Goal: Obtain resource: Obtain resource

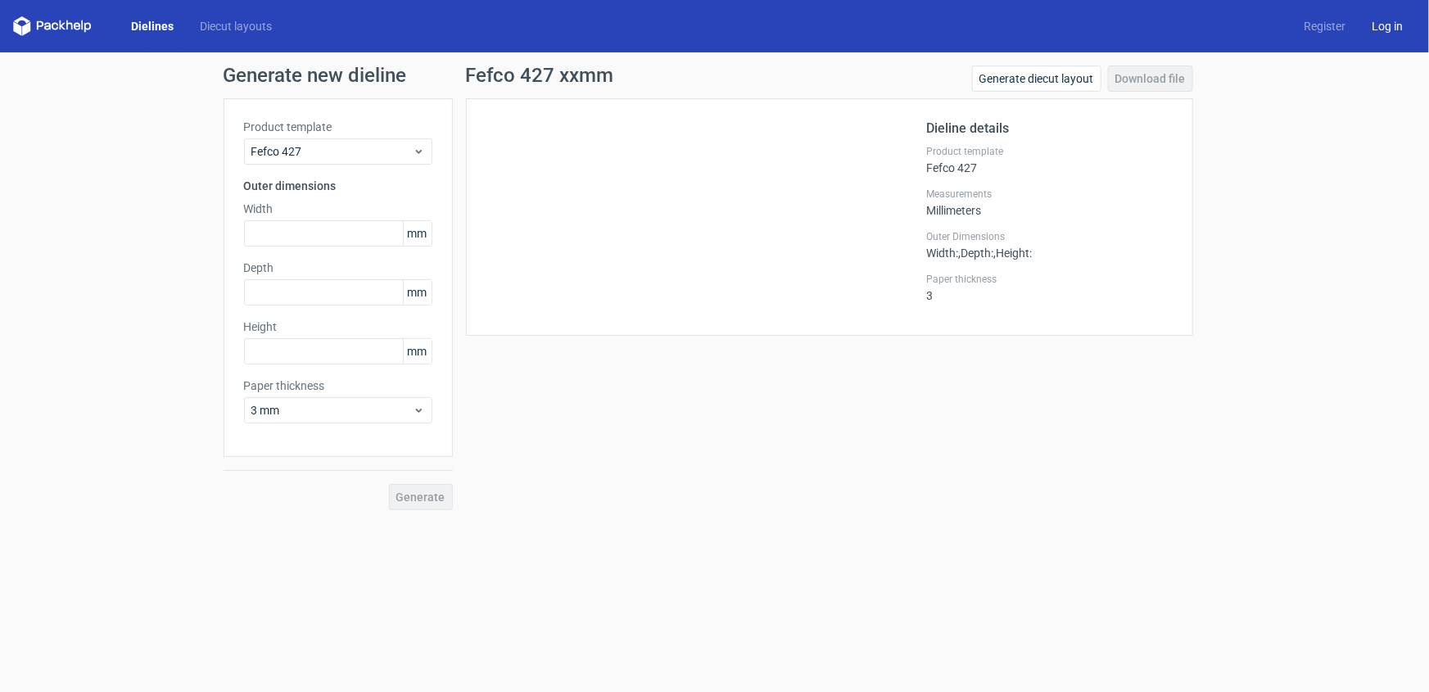
click at [1381, 24] on link "Log in" at bounding box center [1387, 26] width 57 height 16
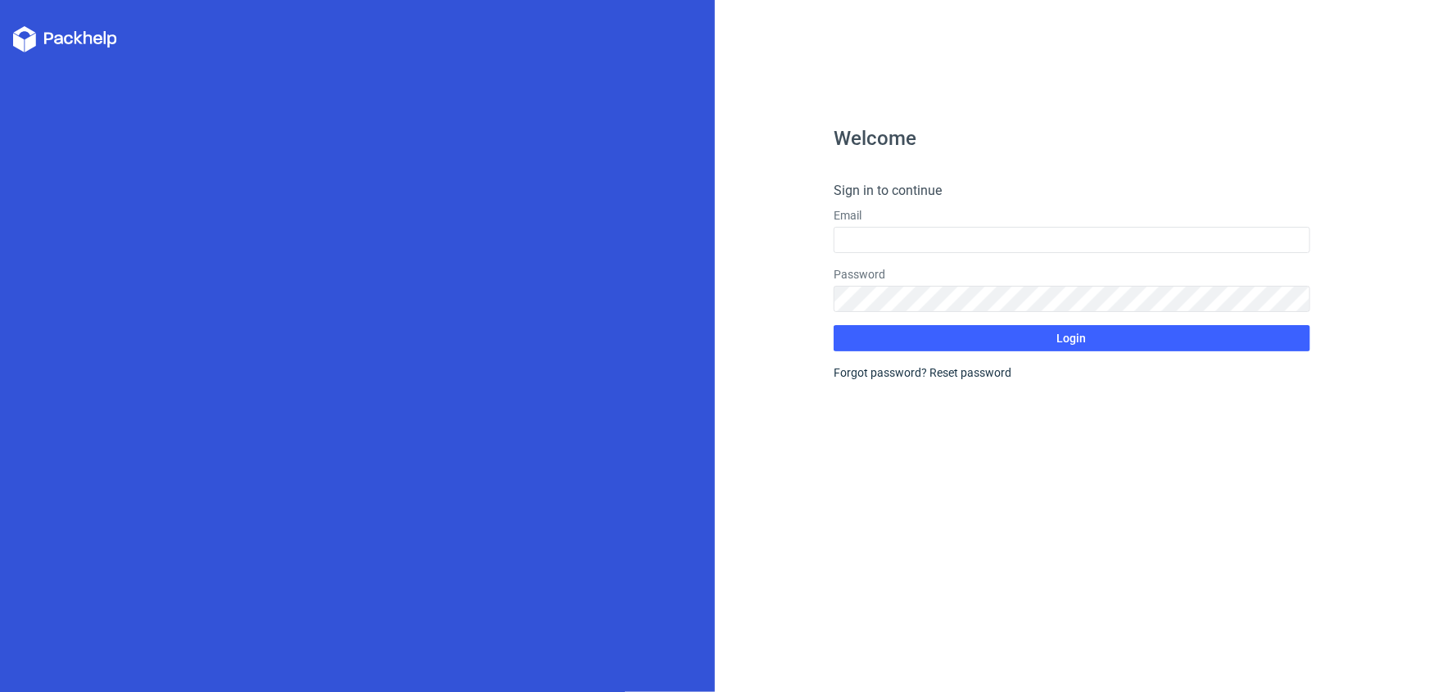
click at [932, 224] on div "Email" at bounding box center [1072, 230] width 477 height 46
click at [932, 235] on input "text" at bounding box center [1072, 240] width 477 height 26
click at [876, 242] on input "text" at bounding box center [1072, 240] width 477 height 26
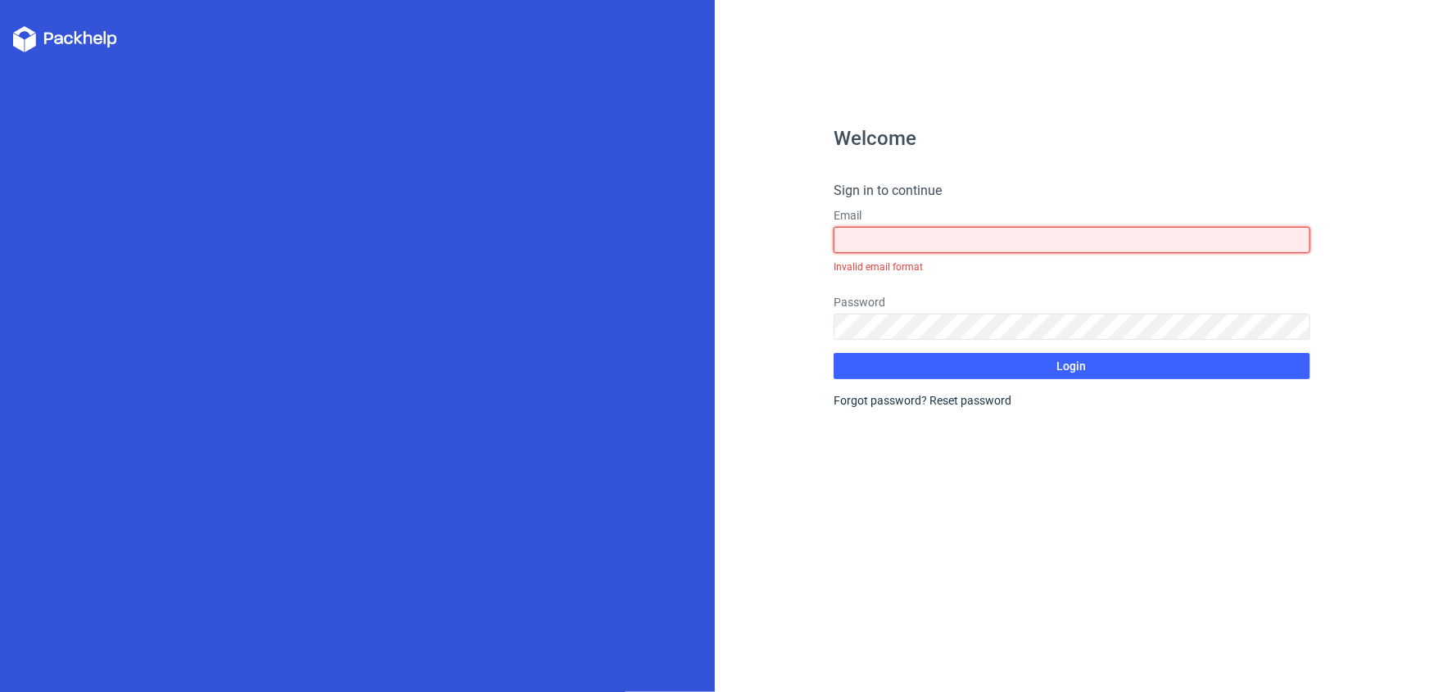
click at [928, 238] on input "text" at bounding box center [1072, 240] width 477 height 26
paste input "[EMAIL_ADDRESS][DOMAIN_NAME]"
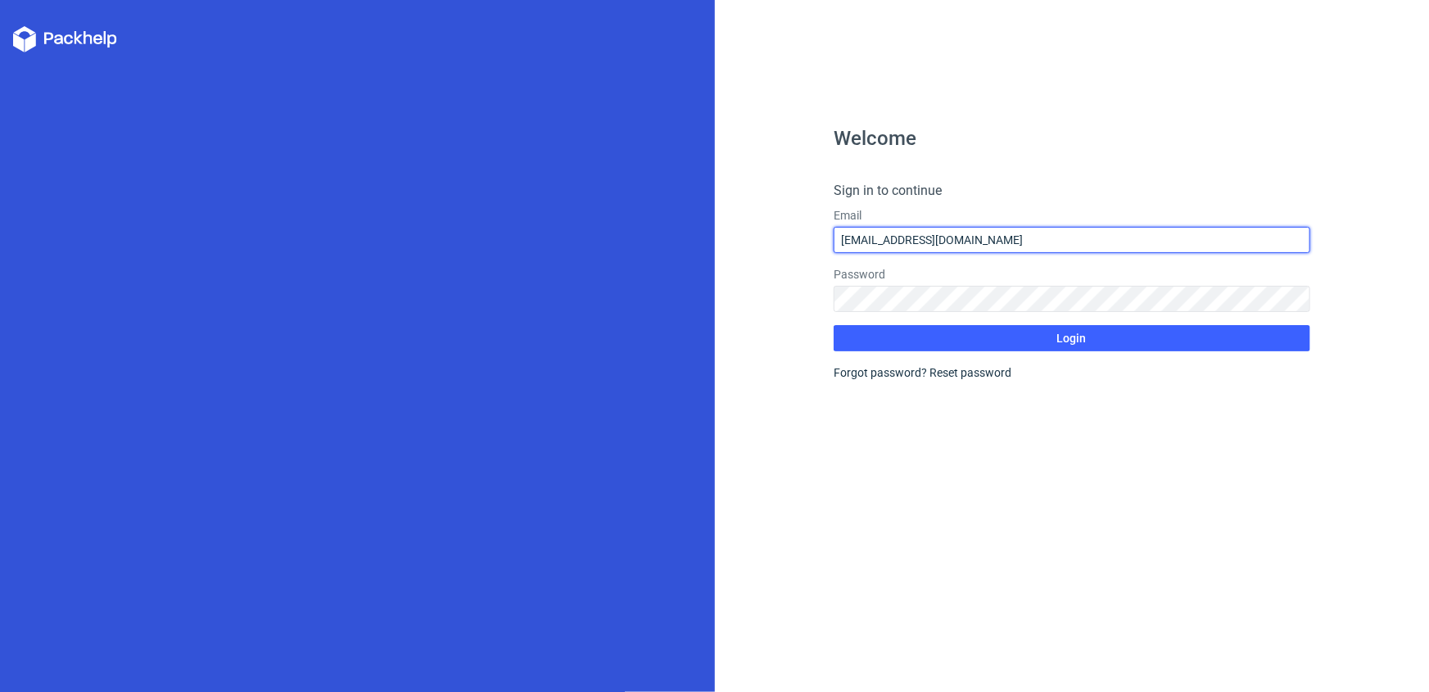
type input "[EMAIL_ADDRESS][DOMAIN_NAME]"
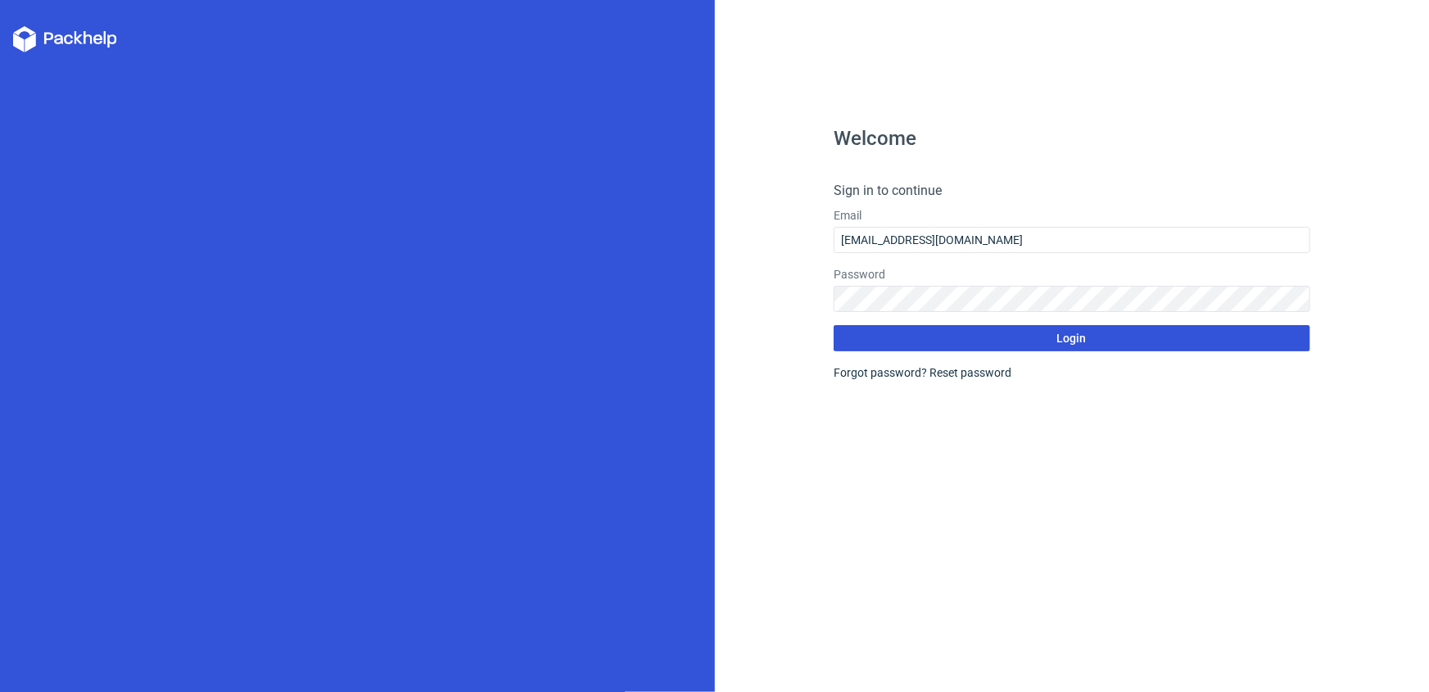
click at [1073, 342] on span "Login" at bounding box center [1071, 338] width 29 height 11
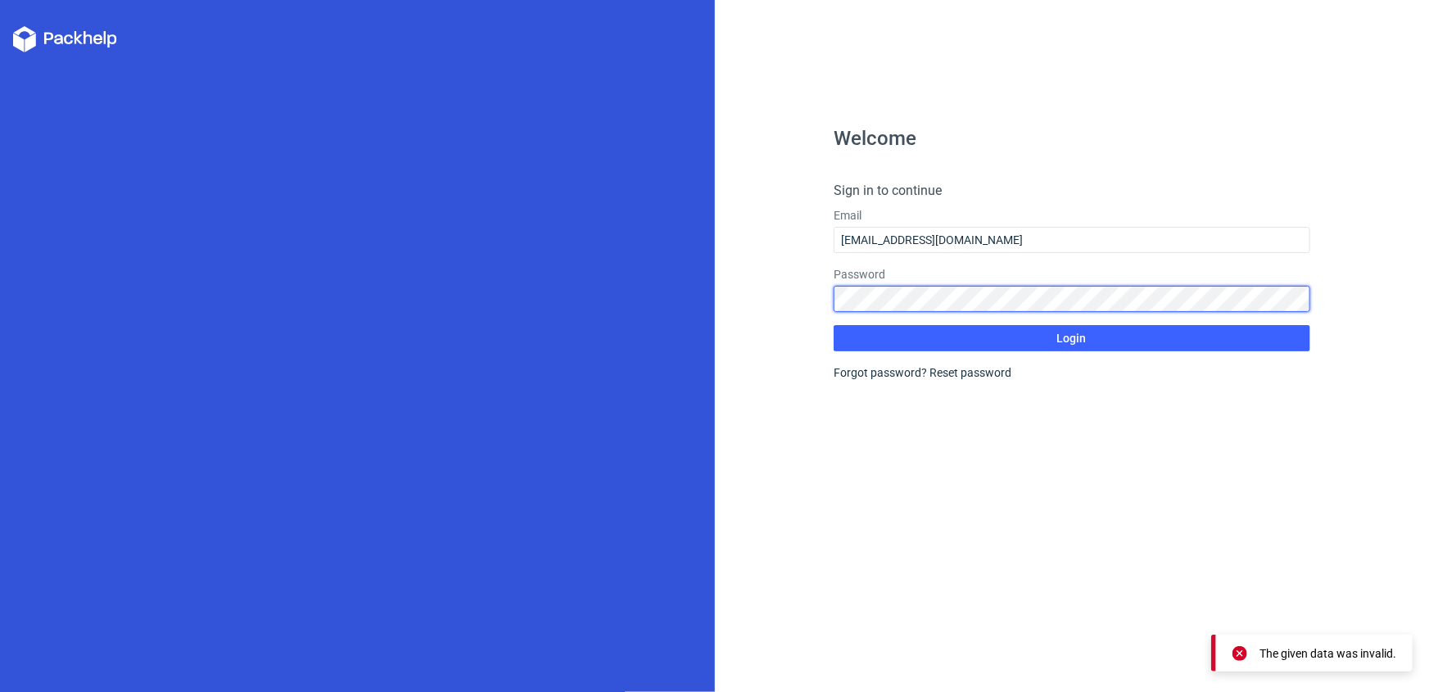
click at [811, 298] on div "Welcome Sign in to continue Email [EMAIL_ADDRESS][DOMAIN_NAME] Password Login F…" at bounding box center [1072, 346] width 715 height 692
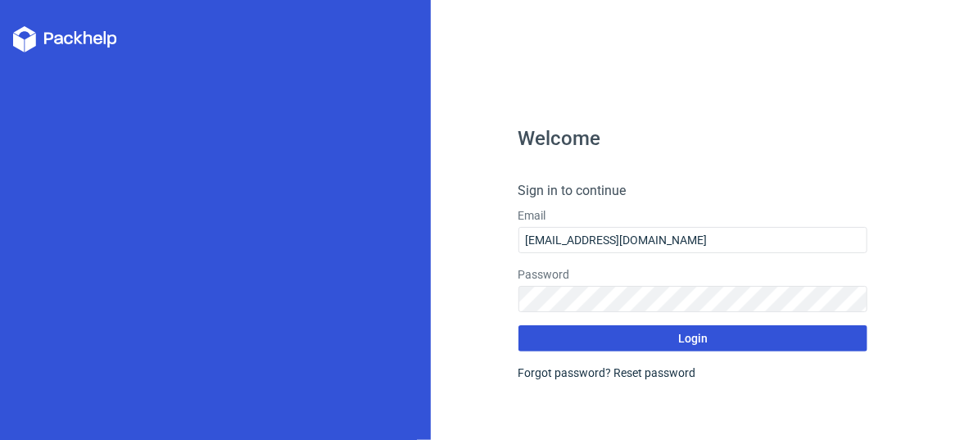
click at [649, 339] on button "Login" at bounding box center [693, 338] width 350 height 26
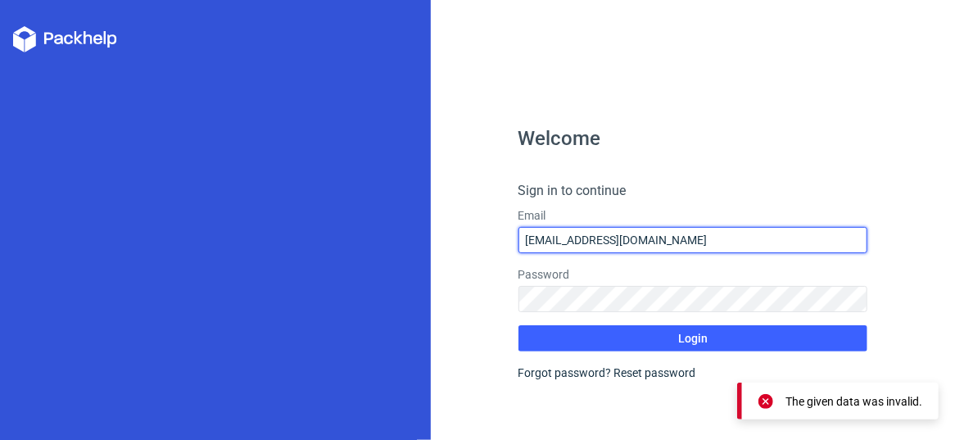
click at [712, 240] on input "[EMAIL_ADDRESS][DOMAIN_NAME]" at bounding box center [693, 240] width 350 height 26
click at [525, 241] on input "[EMAIL_ADDRESS][DOMAIN_NAME]" at bounding box center [693, 240] width 350 height 26
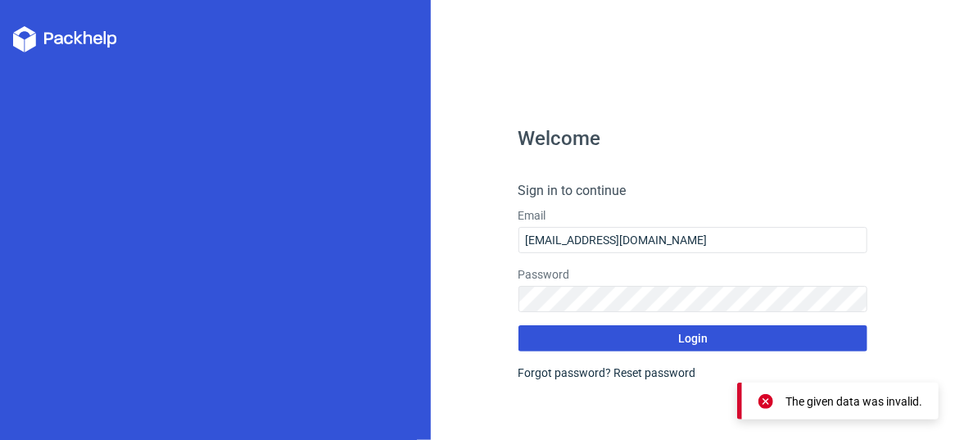
click at [690, 346] on button "Login" at bounding box center [693, 338] width 350 height 26
click at [686, 337] on span "Login" at bounding box center [692, 338] width 29 height 11
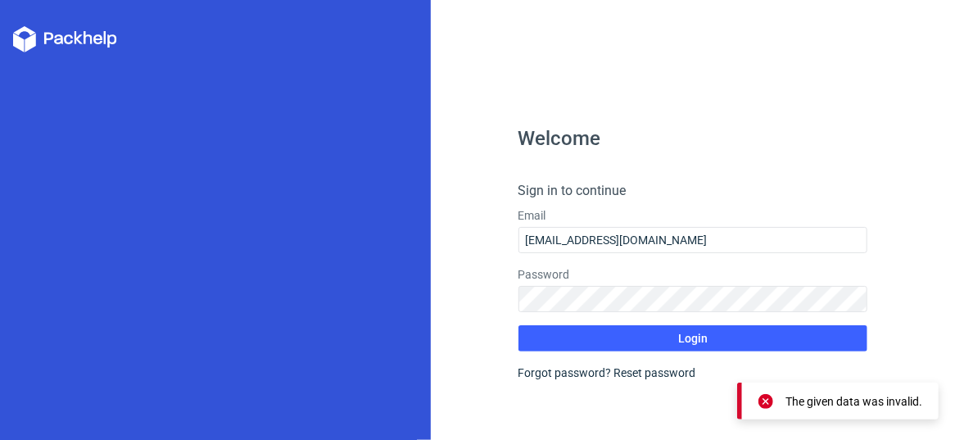
click at [346, 191] on div at bounding box center [215, 220] width 431 height 440
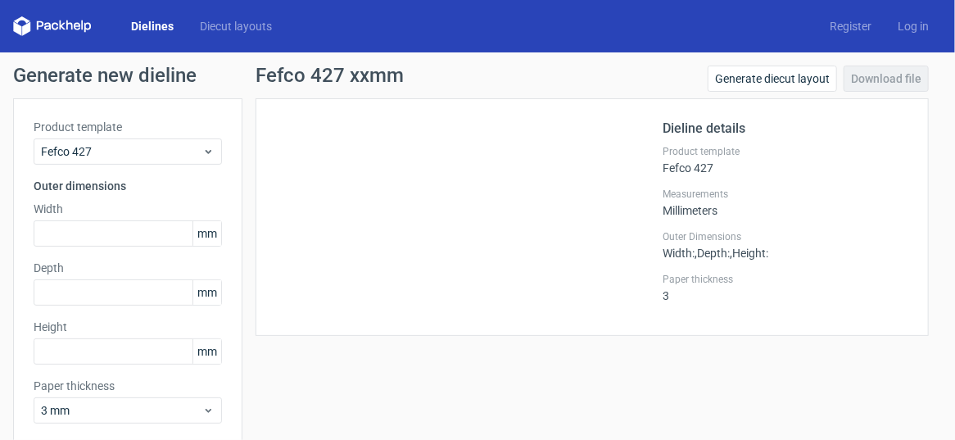
click at [137, 24] on link "Dielines" at bounding box center [152, 26] width 69 height 16
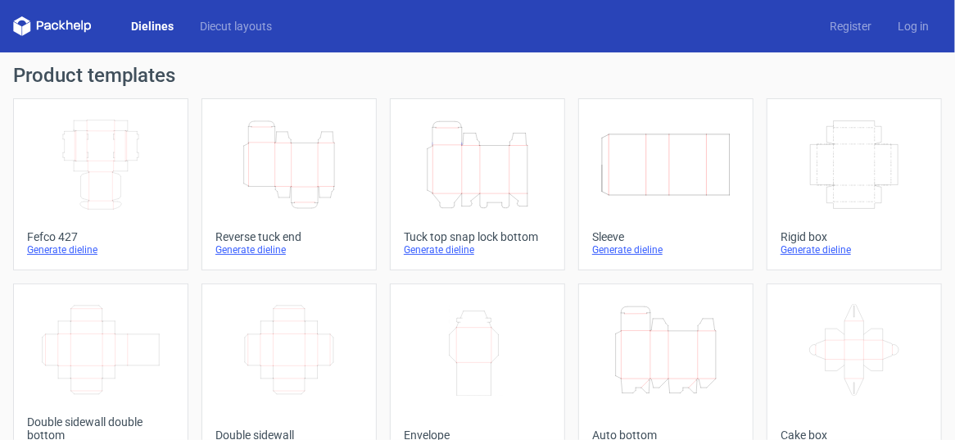
click at [76, 170] on icon "Width Depth Height" at bounding box center [101, 165] width 134 height 92
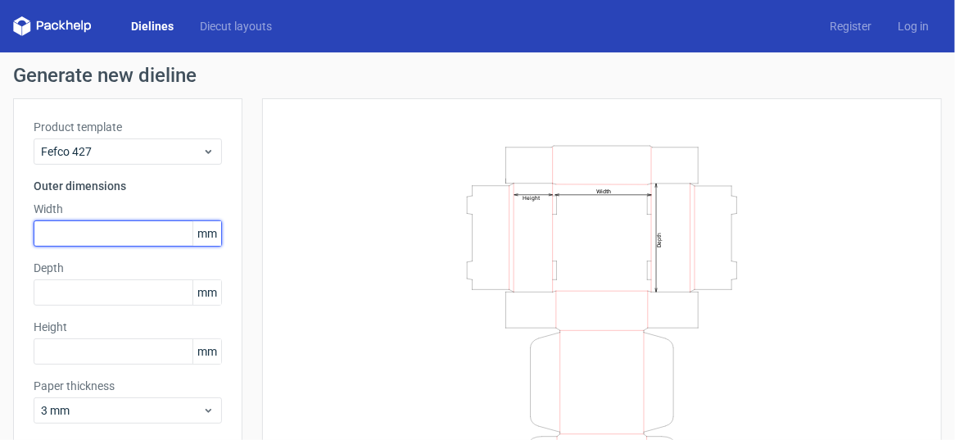
click at [93, 233] on input "text" at bounding box center [128, 233] width 188 height 26
type input "90"
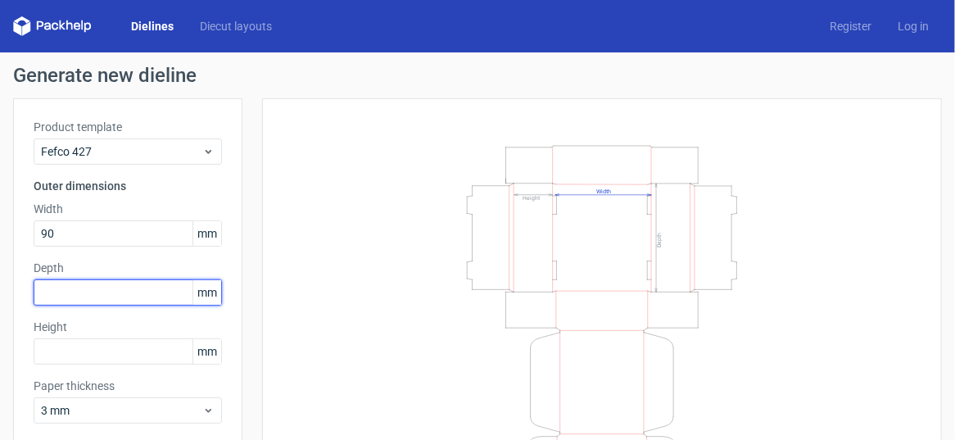
click at [77, 290] on input "text" at bounding box center [128, 292] width 188 height 26
type input "130"
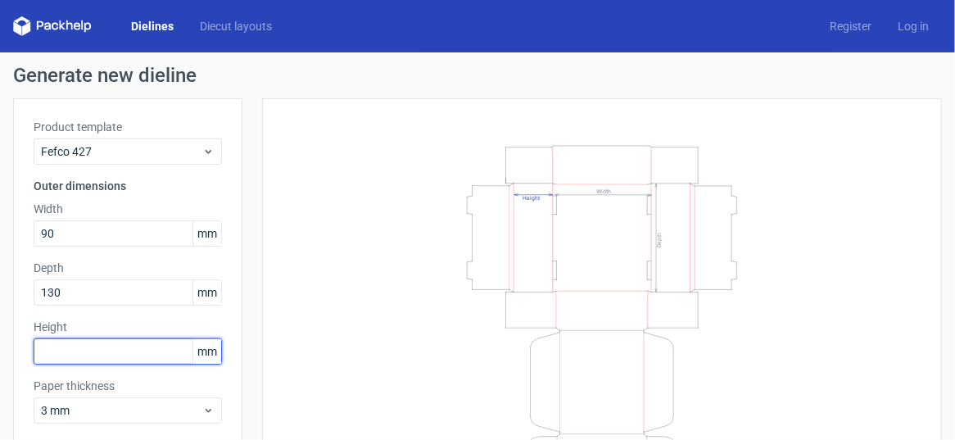
click at [72, 352] on input "text" at bounding box center [128, 351] width 188 height 26
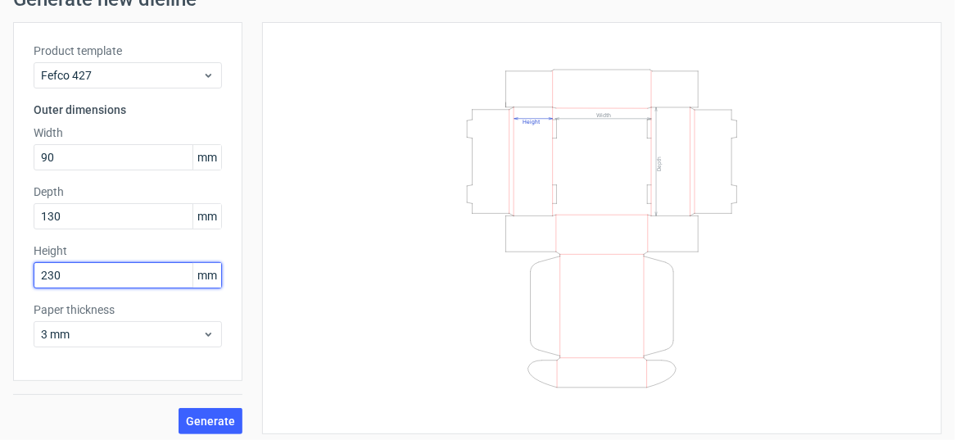
scroll to position [82, 0]
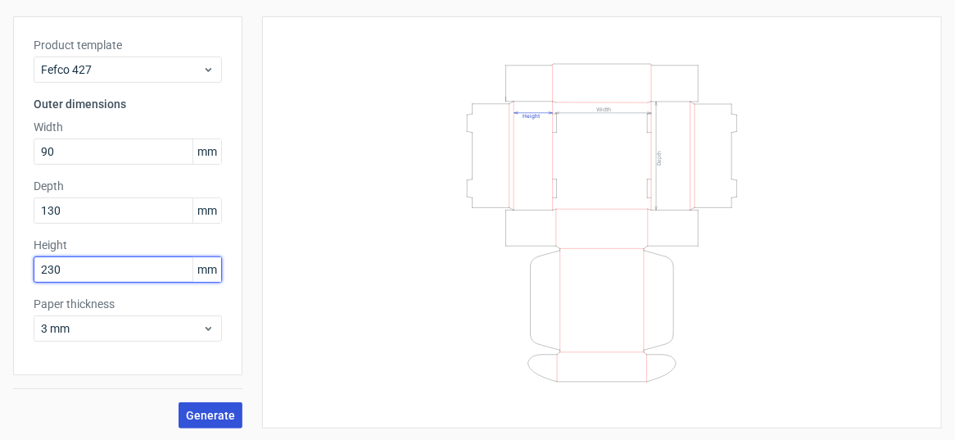
type input "230"
click at [211, 413] on span "Generate" at bounding box center [210, 415] width 49 height 11
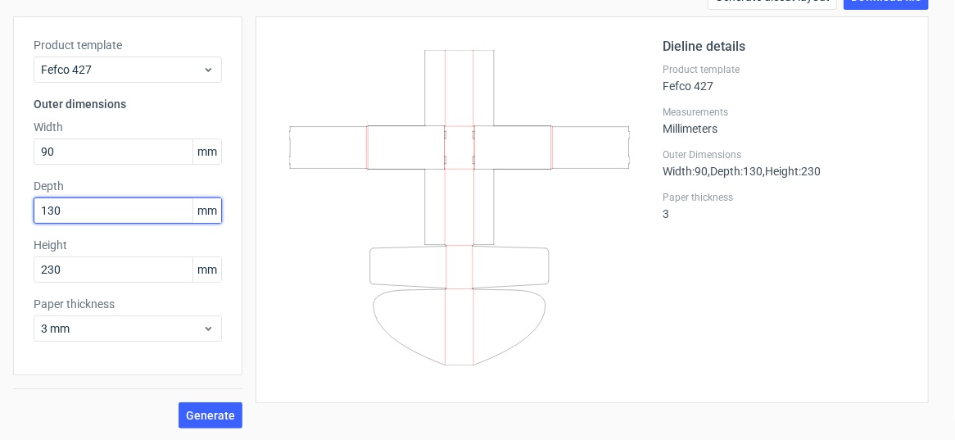
drag, startPoint x: 70, startPoint y: 212, endPoint x: 19, endPoint y: 203, distance: 51.6
click at [19, 203] on div "Product template Fefco 427 Outer dimensions Width 90 mm Depth 130 mm Height 230…" at bounding box center [127, 195] width 229 height 359
type input "90"
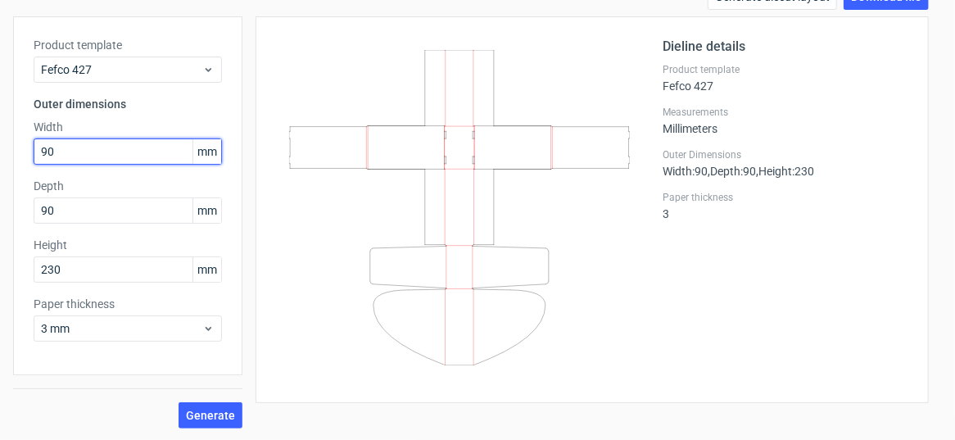
drag, startPoint x: 74, startPoint y: 147, endPoint x: 8, endPoint y: 143, distance: 65.7
click at [8, 143] on div "Generate new dieline Product template Fefco 427 Outer dimensions Width 90 mm De…" at bounding box center [477, 206] width 955 height 471
type input "130"
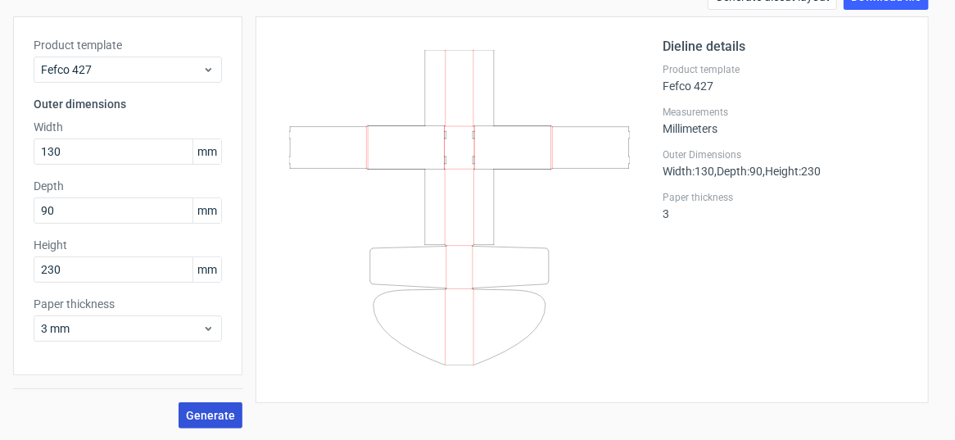
click at [223, 419] on span "Generate" at bounding box center [210, 415] width 49 height 11
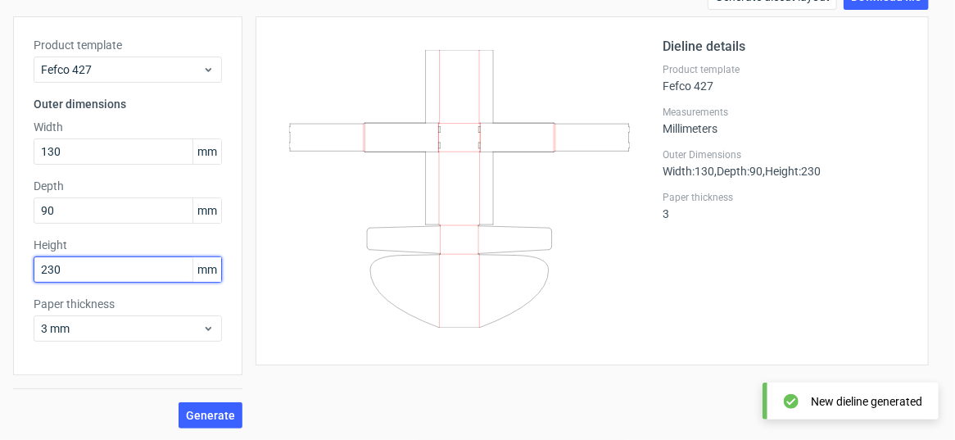
drag, startPoint x: 74, startPoint y: 268, endPoint x: -9, endPoint y: 265, distance: 82.8
click at [0, 265] on html "Dielines Diecut layouts Register Log in Generate new dieline Product template F…" at bounding box center [477, 220] width 955 height 440
type input "90"
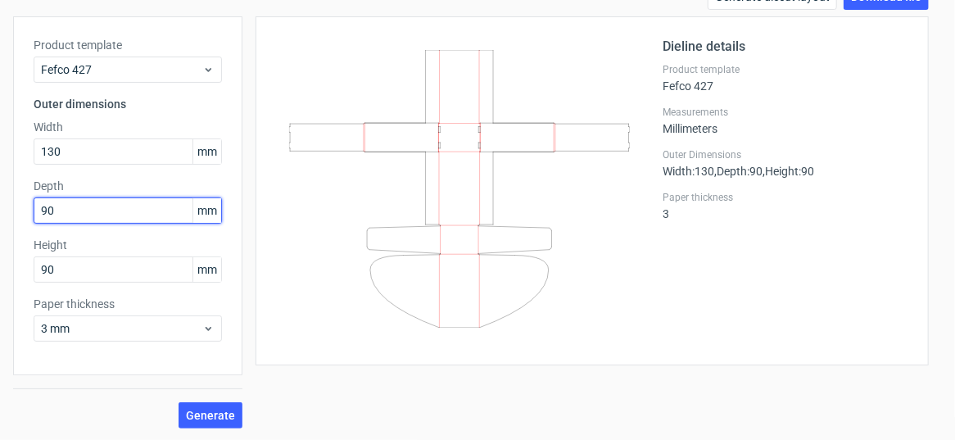
drag, startPoint x: 59, startPoint y: 211, endPoint x: -15, endPoint y: 211, distance: 73.7
click at [0, 211] on html "Dielines Diecut layouts Register Log in Generate new dieline Product template F…" at bounding box center [477, 220] width 955 height 440
type input "1"
type input "230"
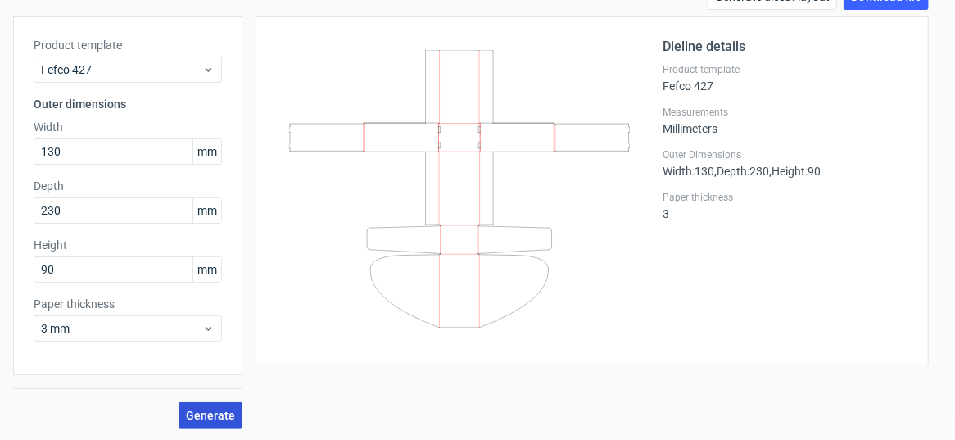
click at [201, 411] on span "Generate" at bounding box center [210, 415] width 49 height 11
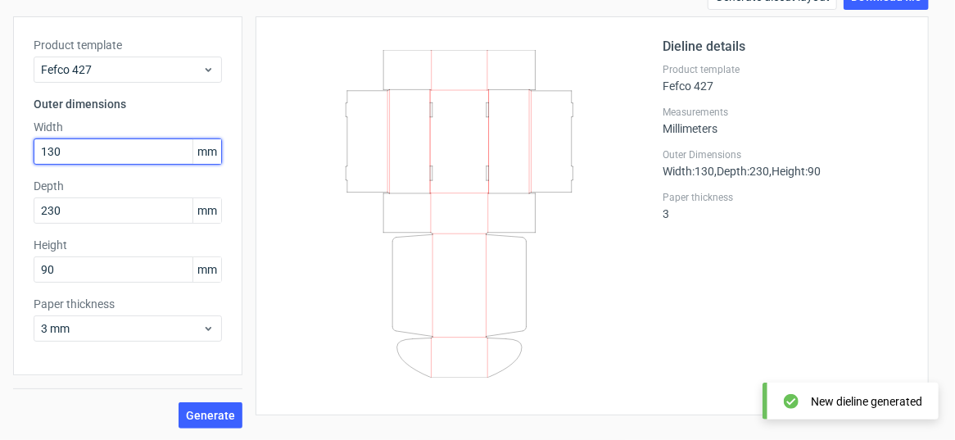
drag, startPoint x: 75, startPoint y: 152, endPoint x: 21, endPoint y: 146, distance: 54.5
click at [21, 146] on div "Product template Fefco 427 Outer dimensions Width 130 mm Depth 230 mm Height 90…" at bounding box center [127, 195] width 229 height 359
type input "230"
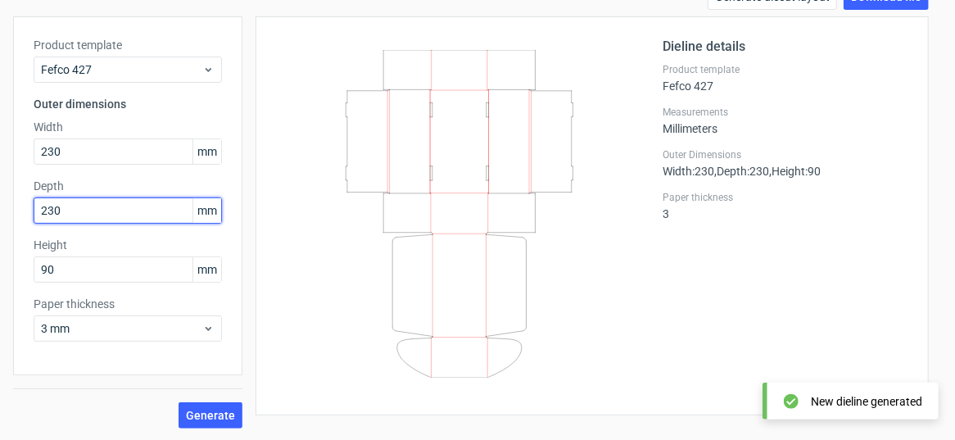
drag, startPoint x: 41, startPoint y: 214, endPoint x: 6, endPoint y: 209, distance: 35.6
click at [6, 209] on div "Generate new dieline Product template Fefco 427 Outer dimensions Width 230 mm D…" at bounding box center [477, 206] width 955 height 471
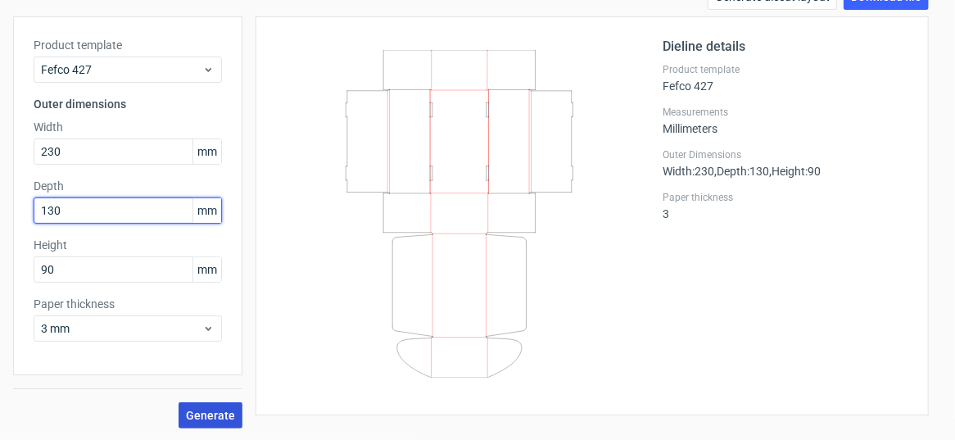
type input "130"
click at [223, 412] on span "Generate" at bounding box center [210, 415] width 49 height 11
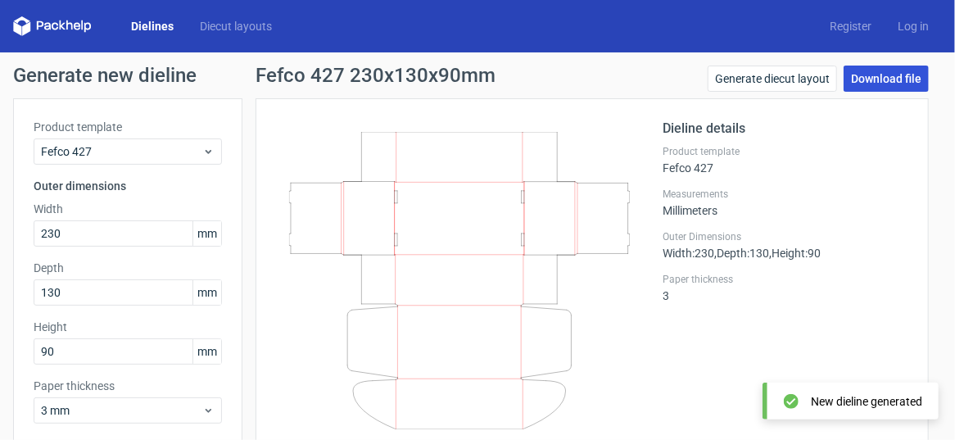
click at [856, 74] on link "Download file" at bounding box center [886, 79] width 85 height 26
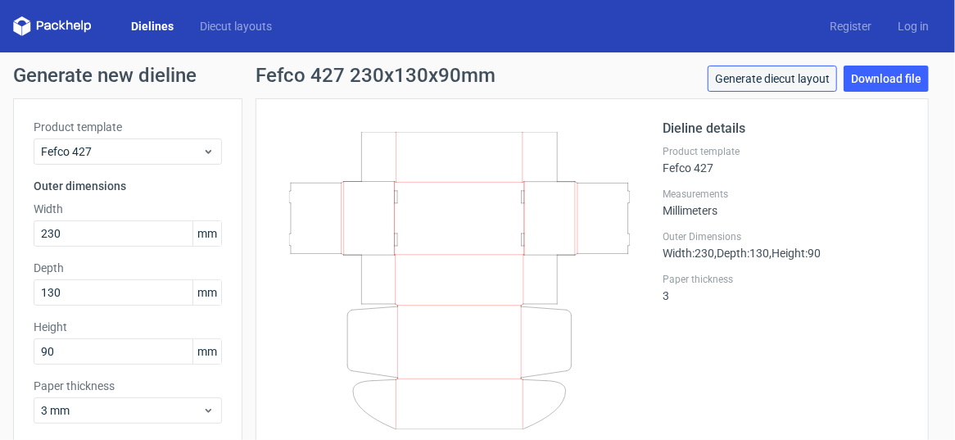
click at [802, 82] on link "Generate diecut layout" at bounding box center [772, 79] width 129 height 26
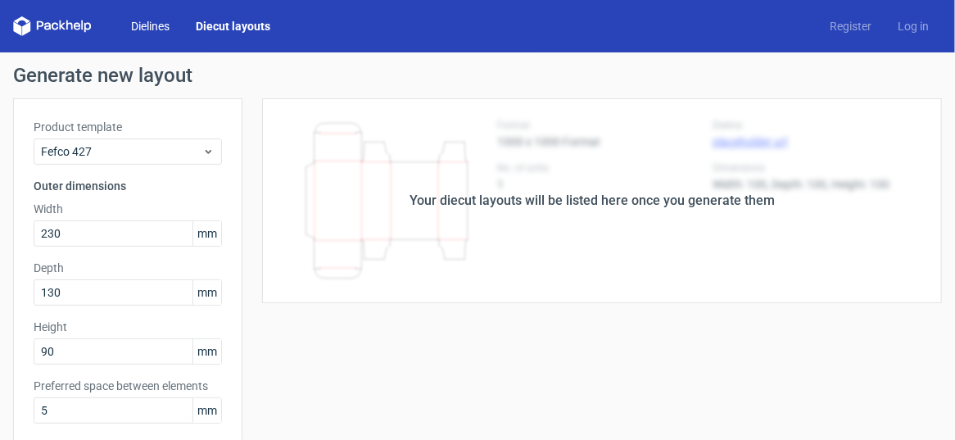
click at [139, 22] on link "Dielines" at bounding box center [150, 26] width 65 height 16
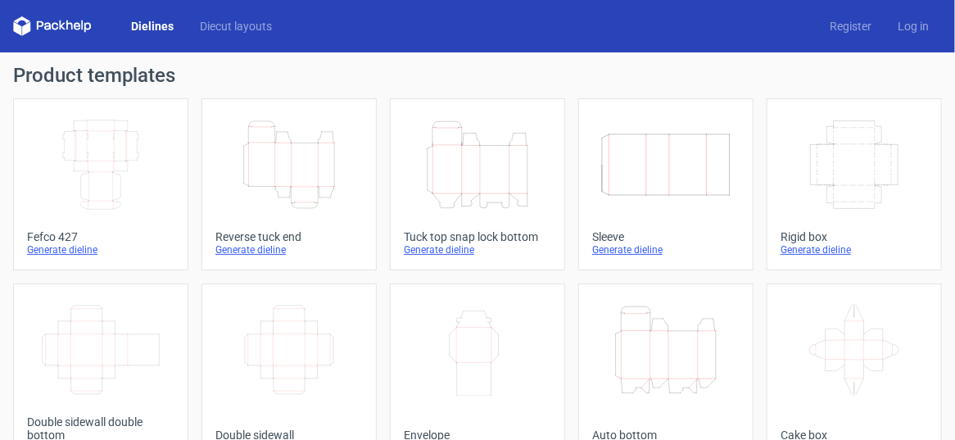
click at [111, 166] on icon "Width Depth Height" at bounding box center [101, 165] width 134 height 92
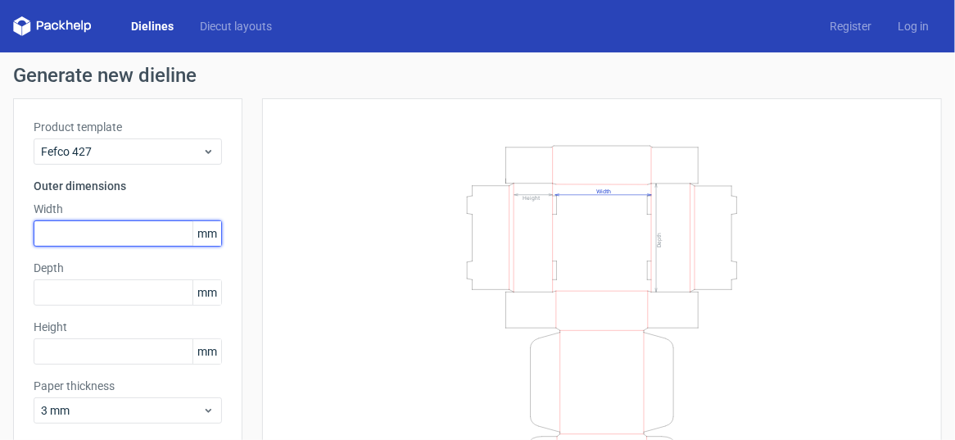
click at [93, 232] on input "text" at bounding box center [128, 233] width 188 height 26
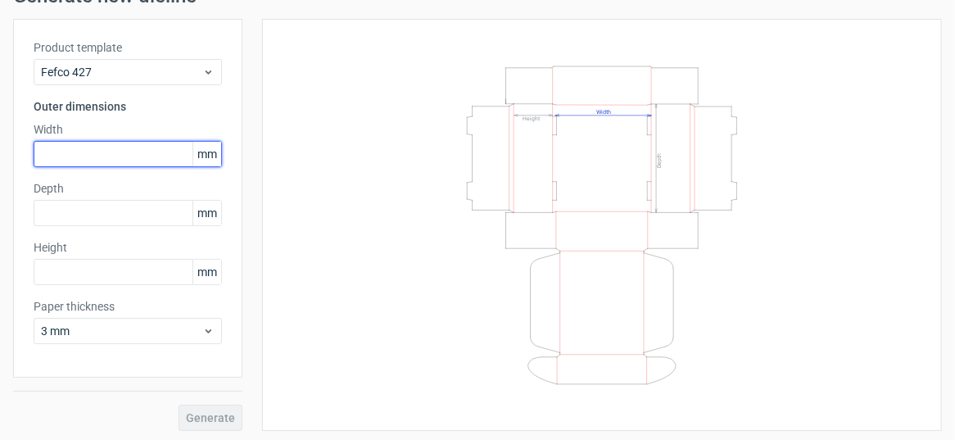
scroll to position [82, 0]
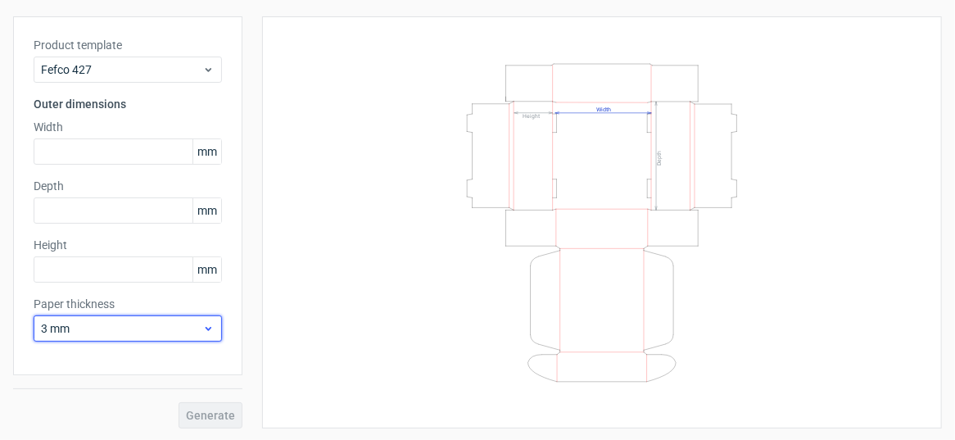
click at [184, 333] on span "3 mm" at bounding box center [121, 328] width 161 height 16
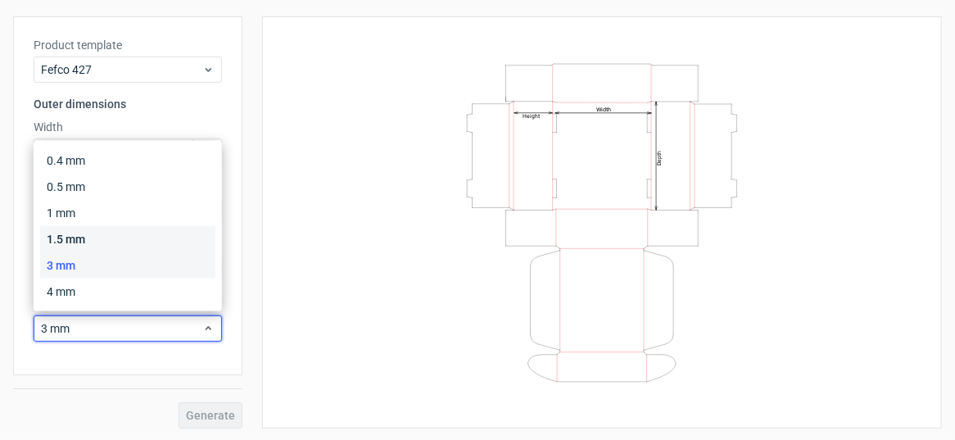
click at [79, 237] on div "1.5 mm" at bounding box center [127, 239] width 175 height 26
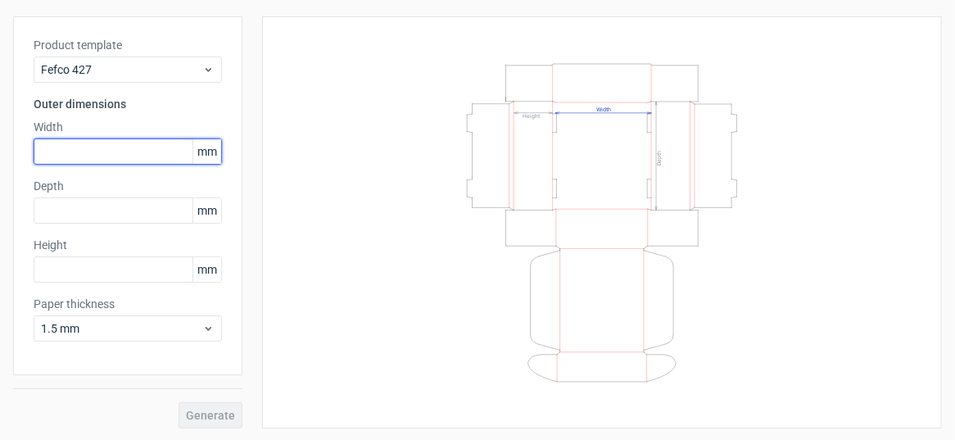
click at [66, 153] on input "text" at bounding box center [128, 151] width 188 height 26
type input "230"
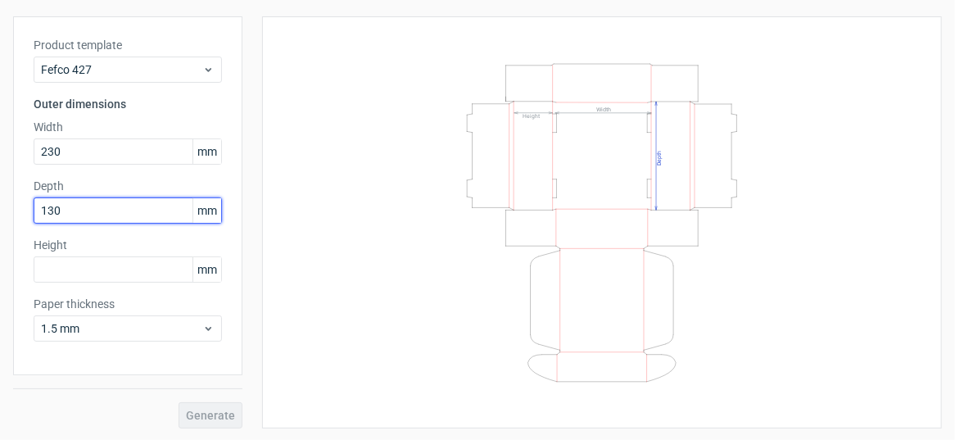
type input "130"
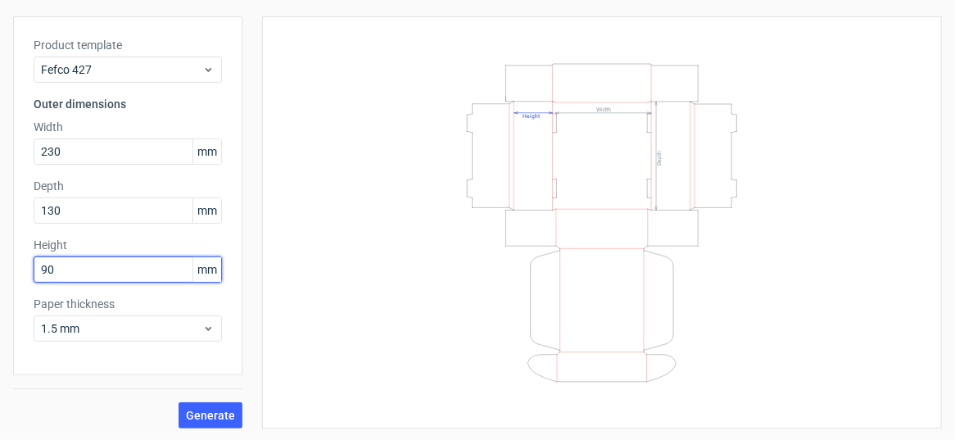
type input "90"
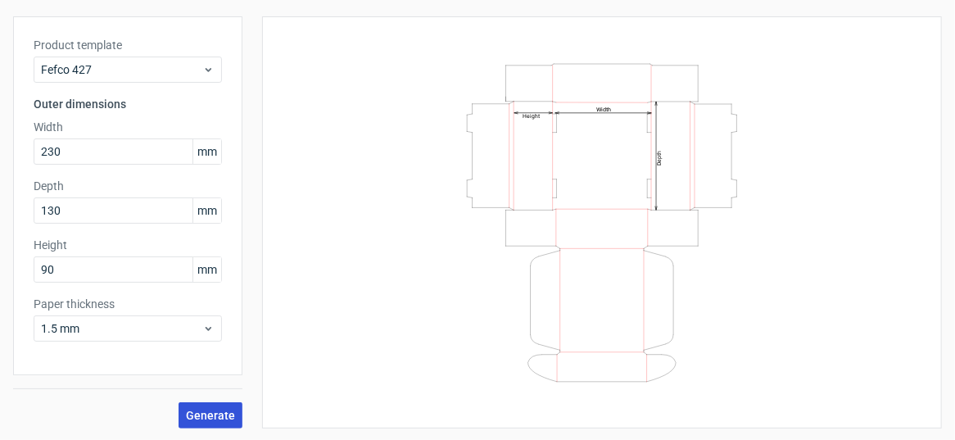
click at [206, 414] on span "Generate" at bounding box center [210, 415] width 49 height 11
